Goal: Task Accomplishment & Management: Complete application form

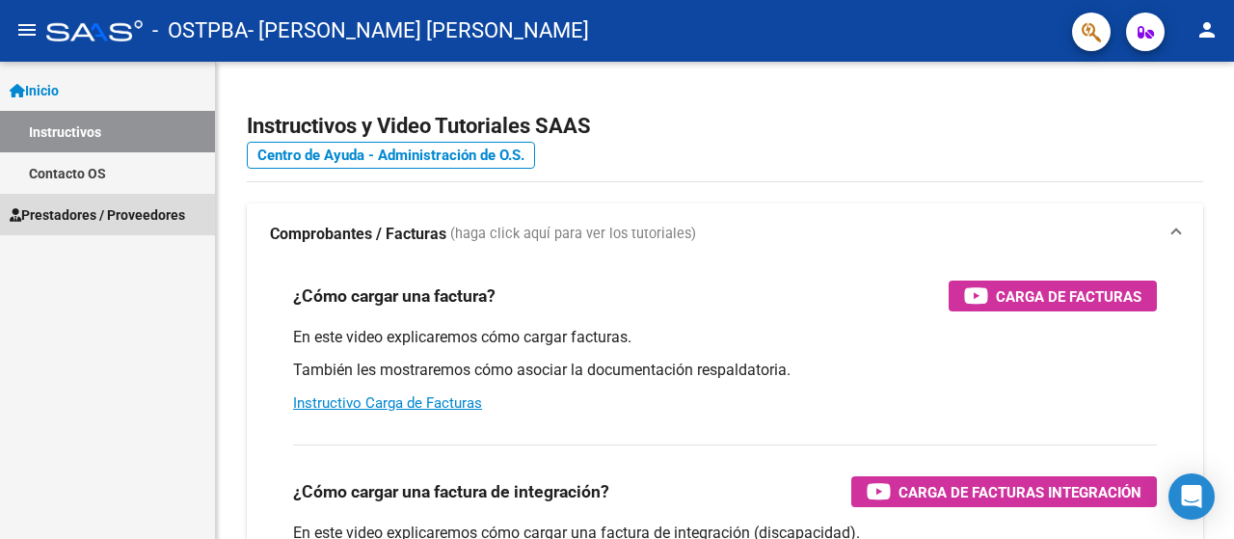
click at [125, 216] on span "Prestadores / Proveedores" at bounding box center [97, 214] width 175 height 21
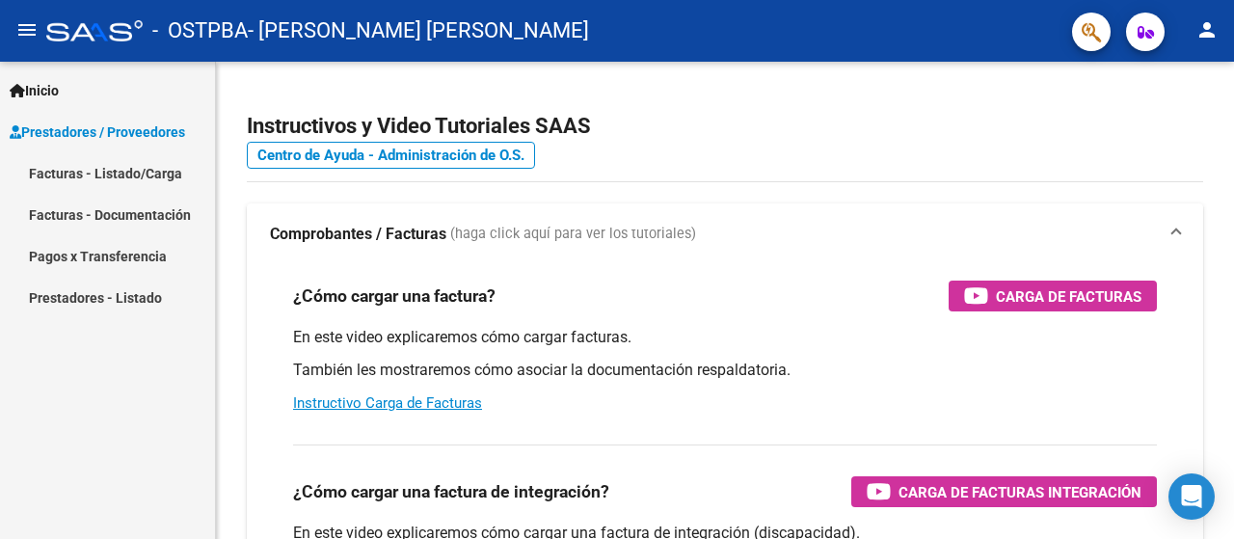
click at [122, 176] on link "Facturas - Listado/Carga" at bounding box center [107, 172] width 215 height 41
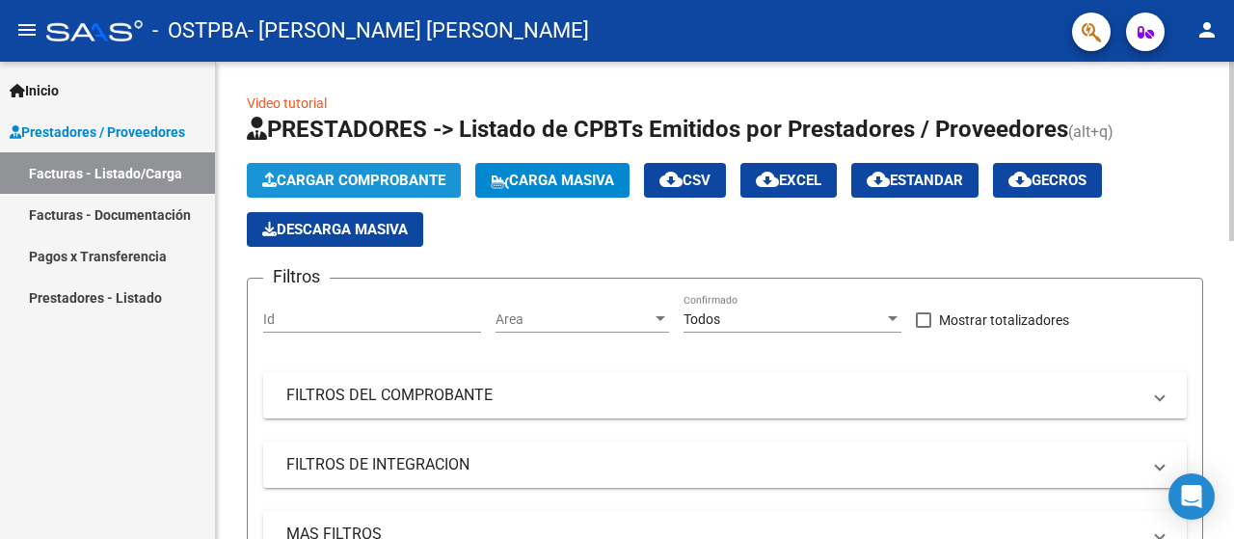
click at [393, 180] on span "Cargar Comprobante" at bounding box center [353, 180] width 183 height 17
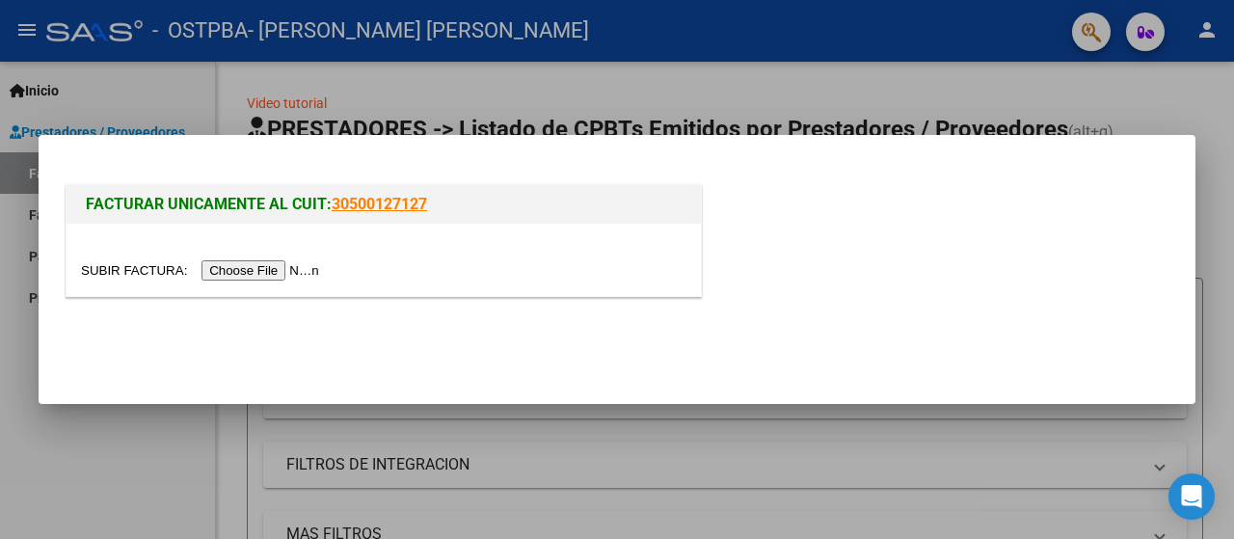
click at [294, 270] on input "file" at bounding box center [203, 270] width 244 height 20
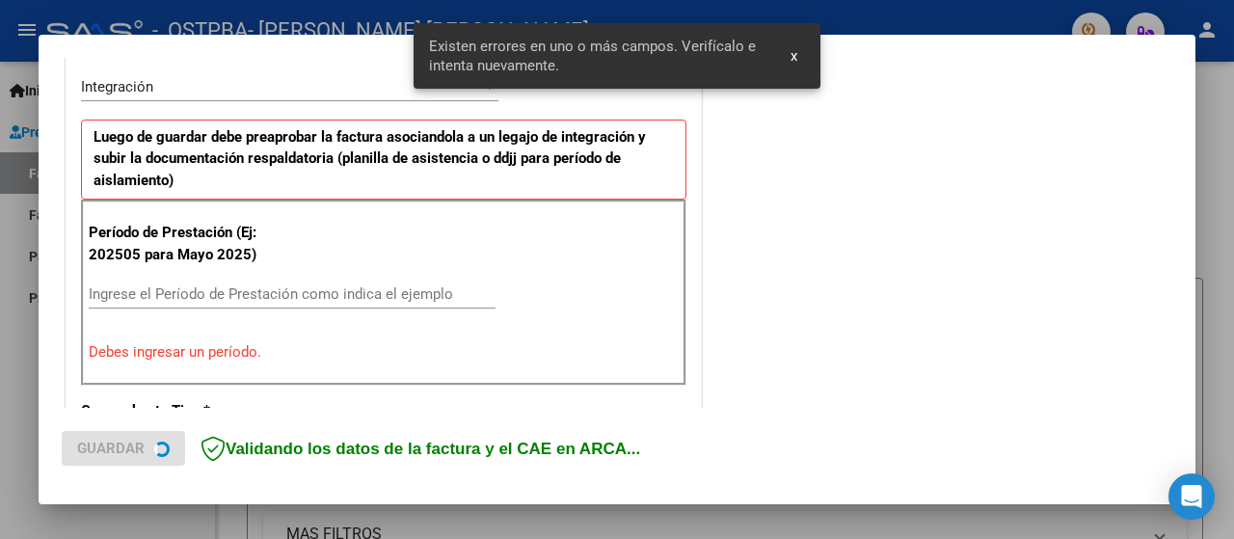
scroll to position [478, 0]
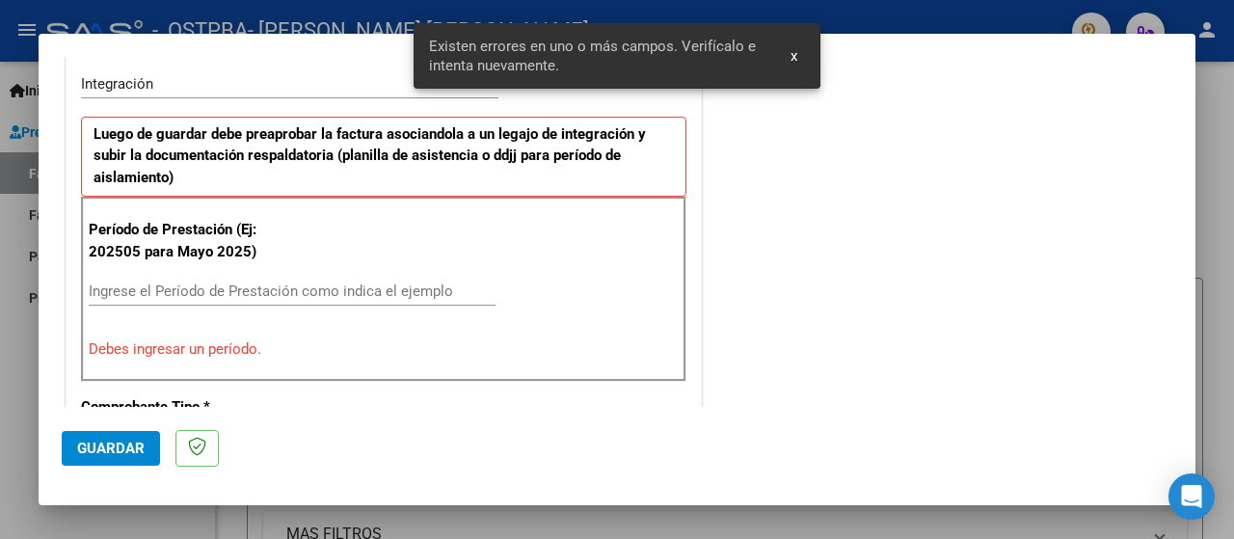
click at [455, 294] on input "Ingrese el Período de Prestación como indica el ejemplo" at bounding box center [292, 290] width 407 height 17
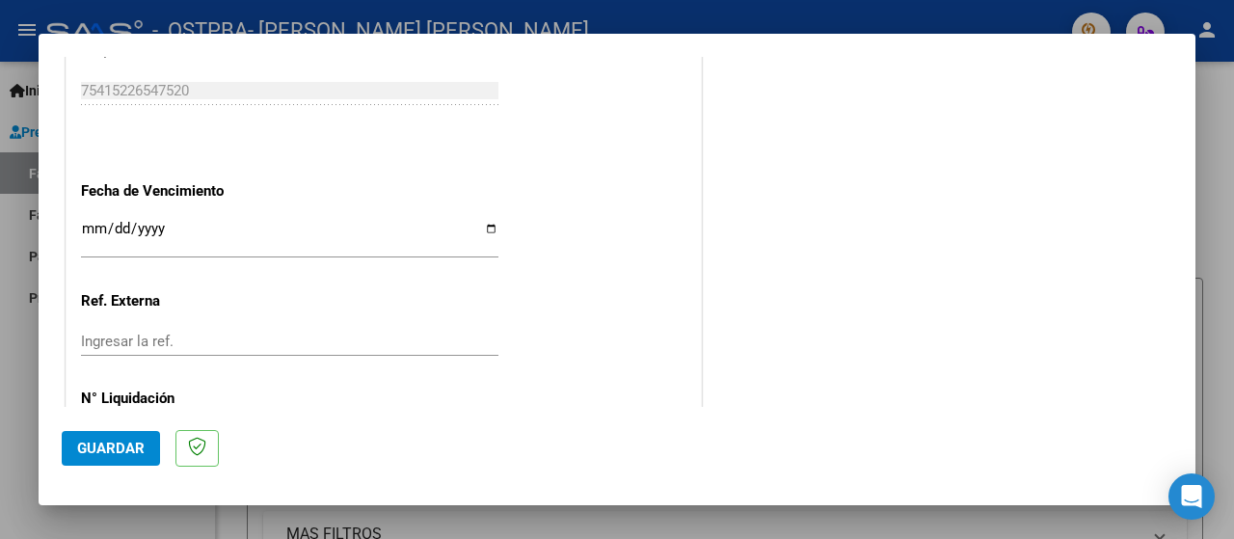
scroll to position [1346, 0]
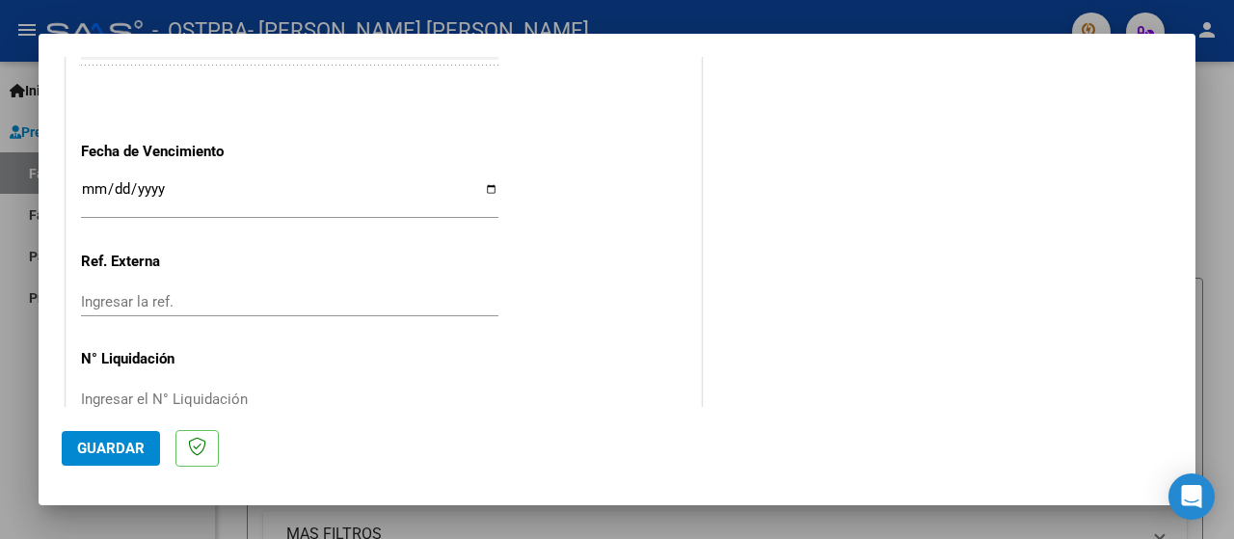
type input "202509"
click at [91, 186] on input "Ingresar la fecha" at bounding box center [289, 196] width 417 height 31
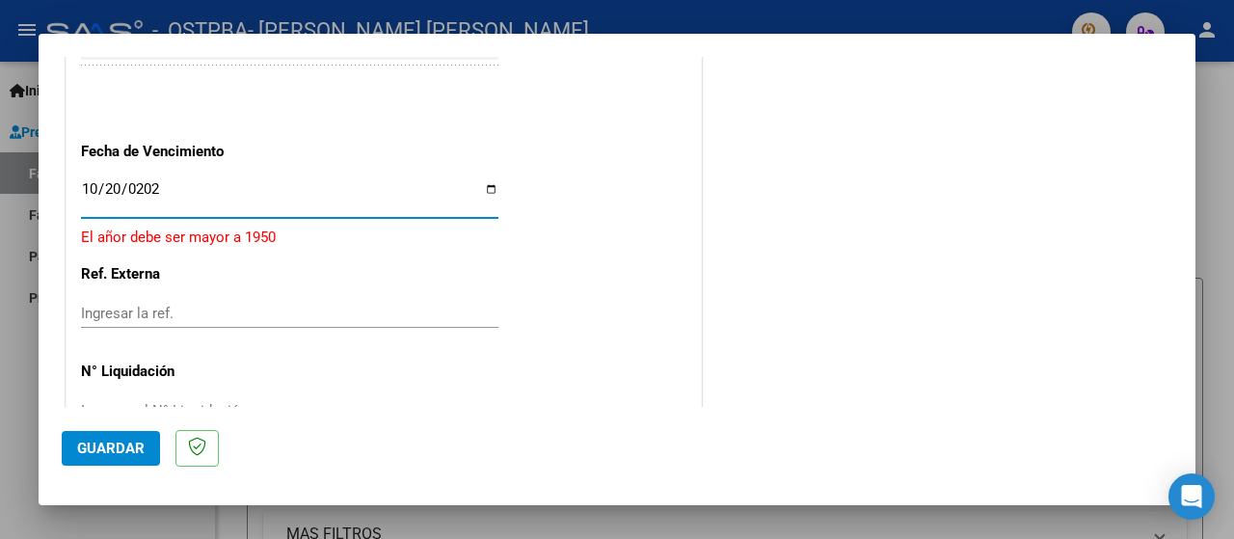
type input "[DATE]"
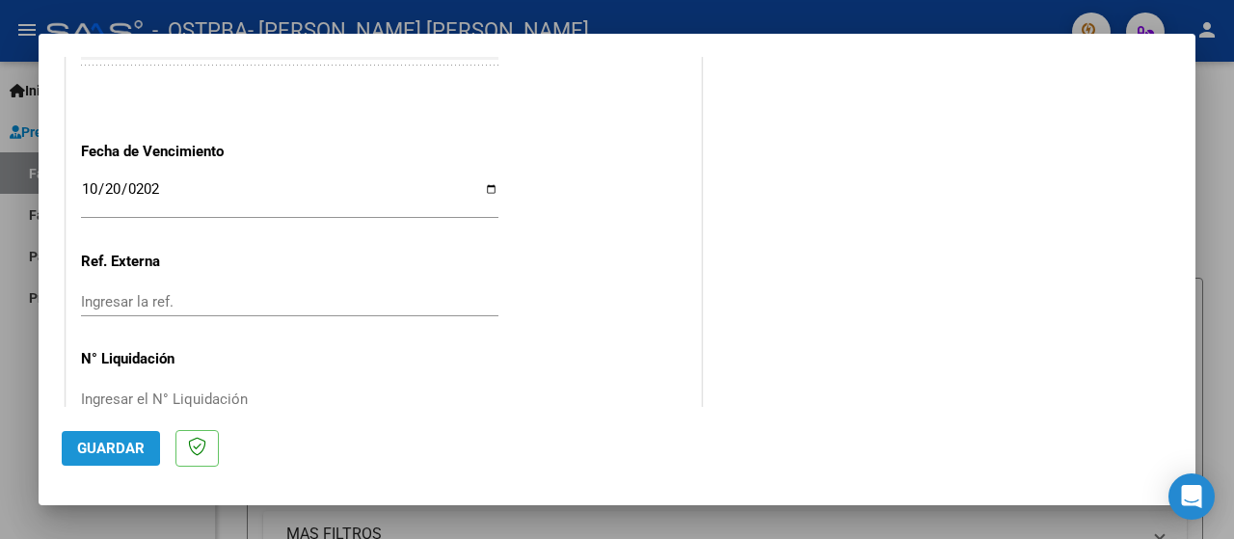
click at [82, 447] on span "Guardar" at bounding box center [110, 448] width 67 height 17
